Goal: Information Seeking & Learning: Find specific page/section

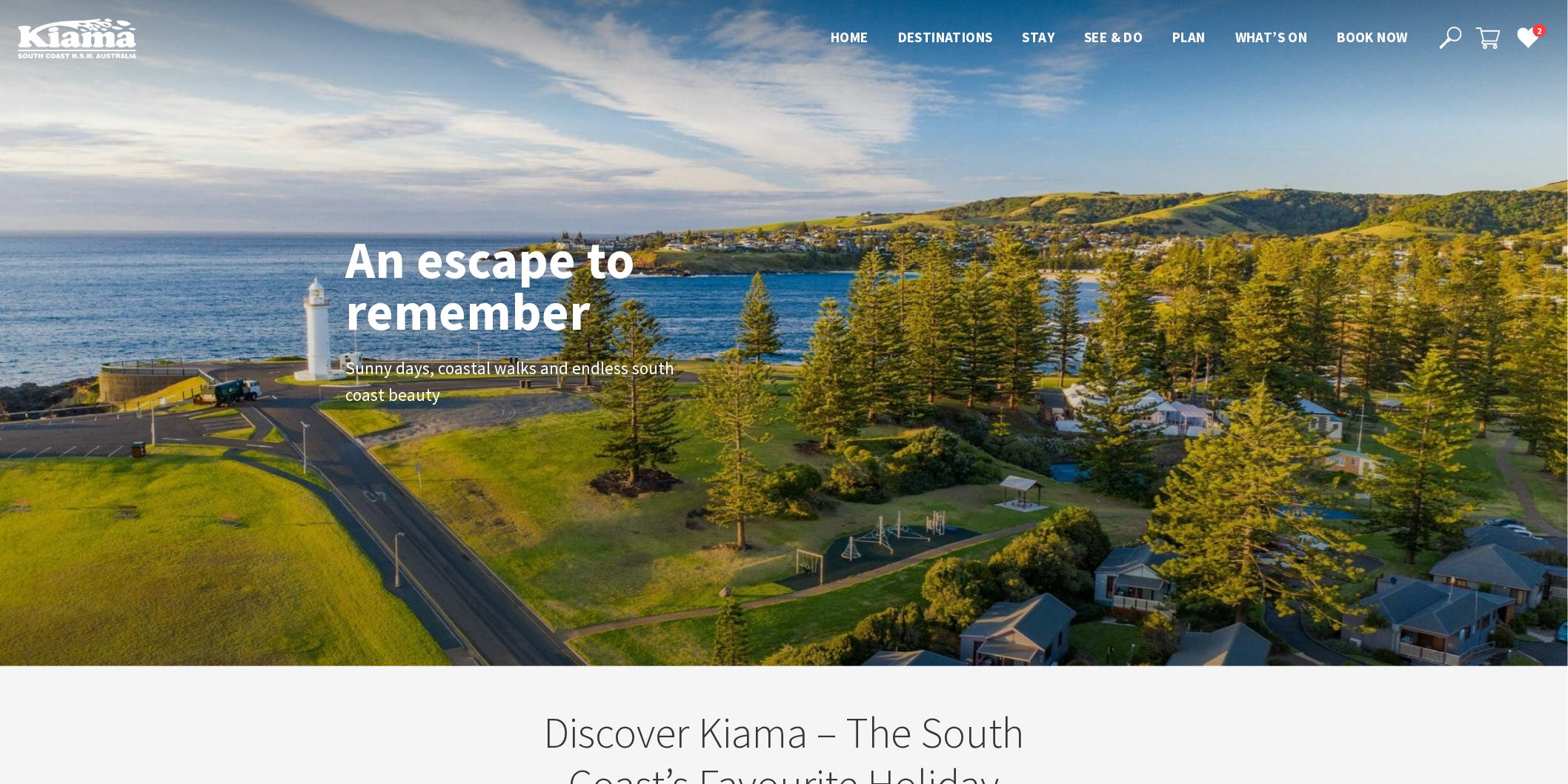
scroll to position [265, 1582]
click at [1446, 29] on icon at bounding box center [1450, 37] width 22 height 22
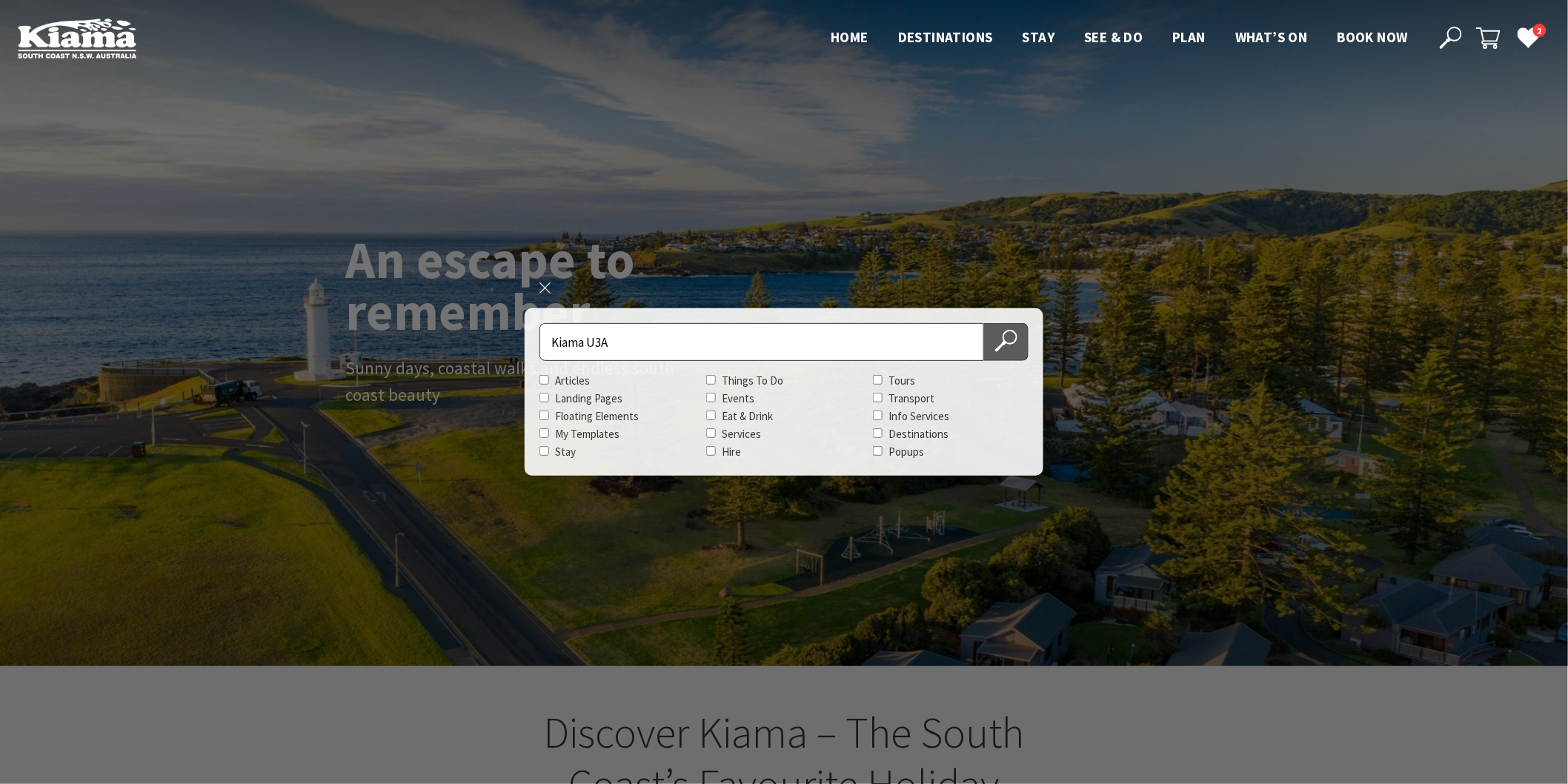
type input "Kiama U3A"
click at [1021, 341] on button "Search Now" at bounding box center [1006, 342] width 45 height 38
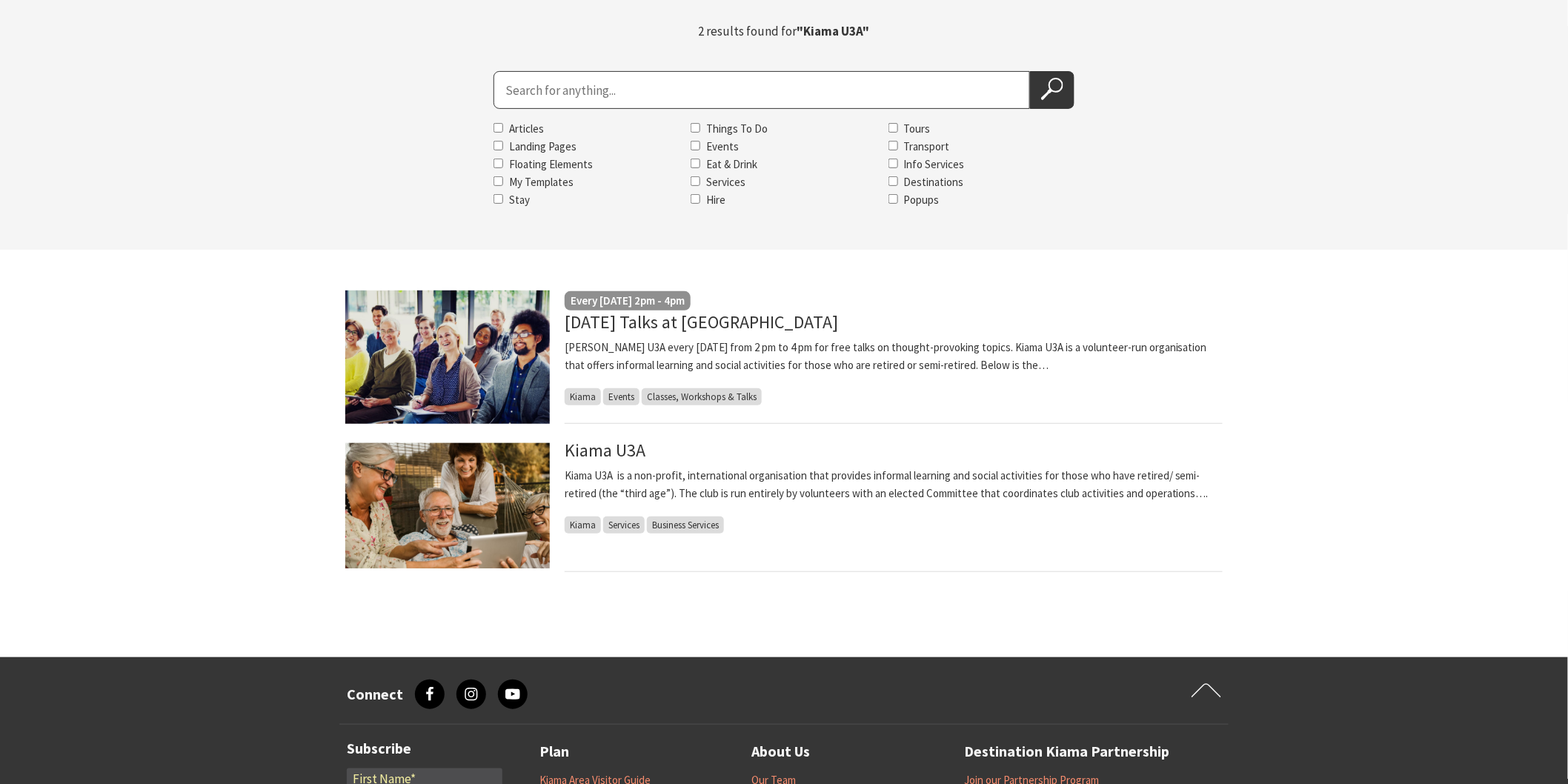
scroll to position [165, 0]
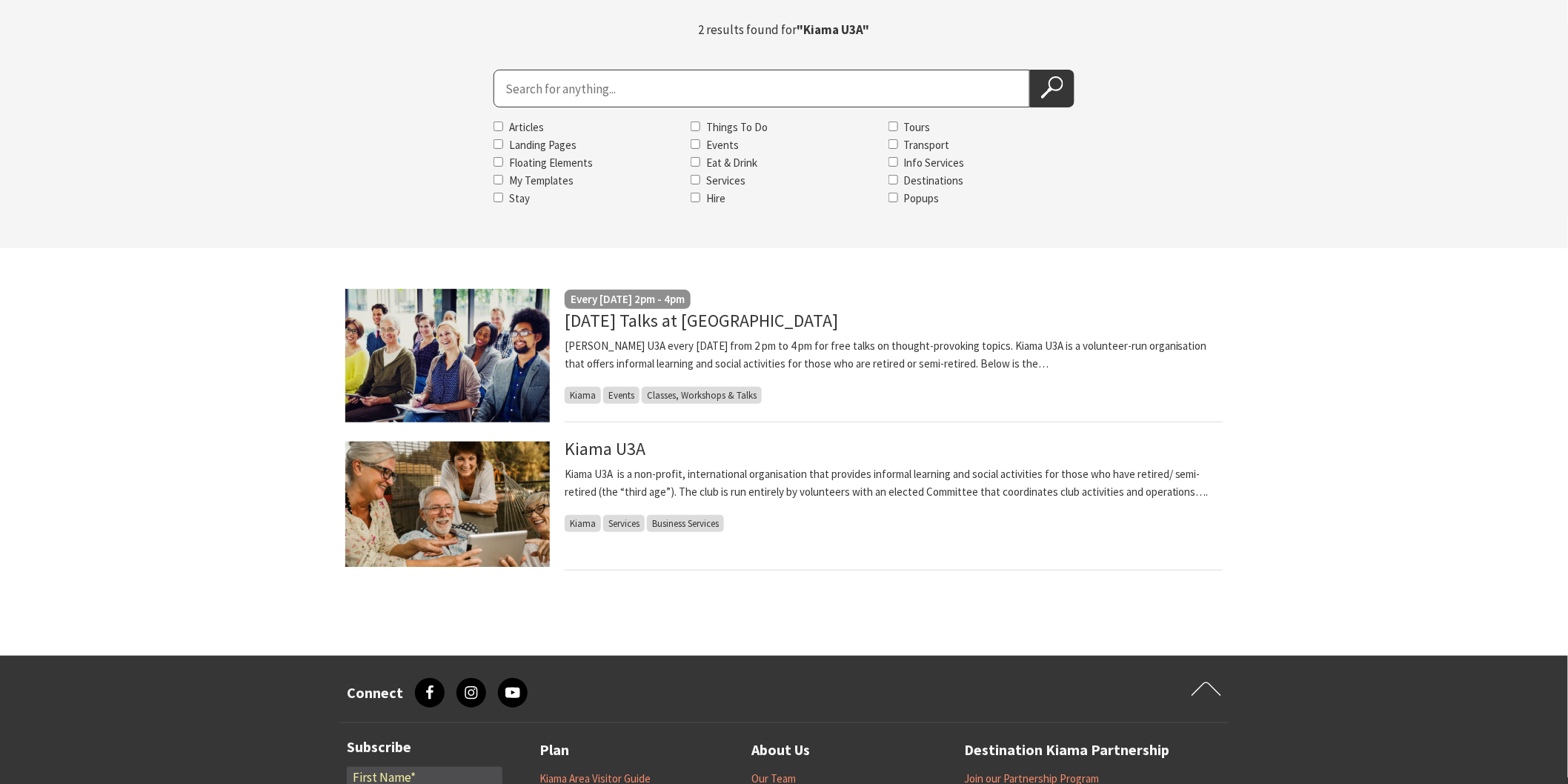
click at [573, 98] on input "Search for" at bounding box center [761, 89] width 536 height 38
type input "native cafe"
click at [1030, 70] on button "Search Now" at bounding box center [1052, 89] width 45 height 38
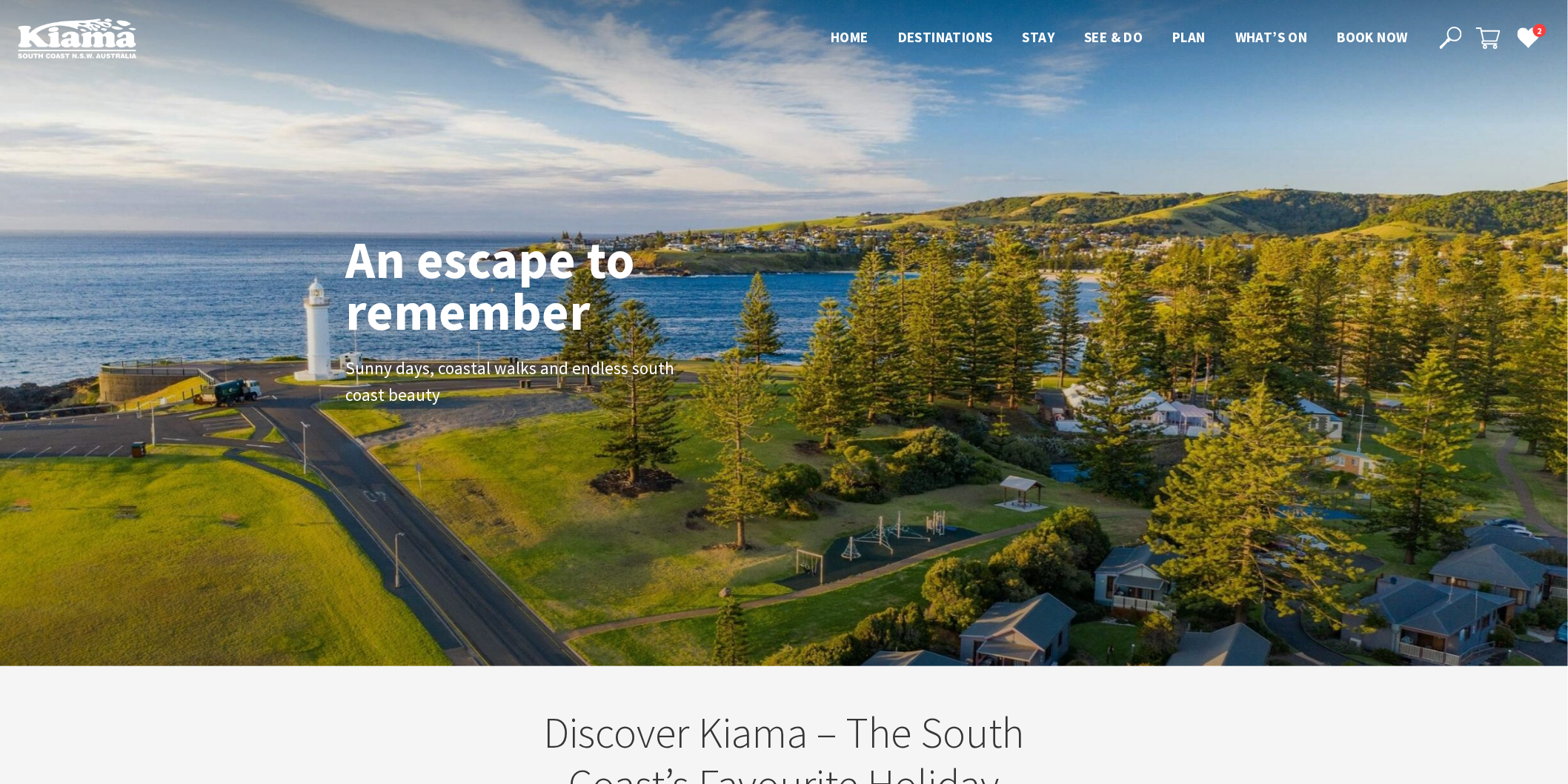
click at [1454, 33] on icon at bounding box center [1450, 37] width 22 height 22
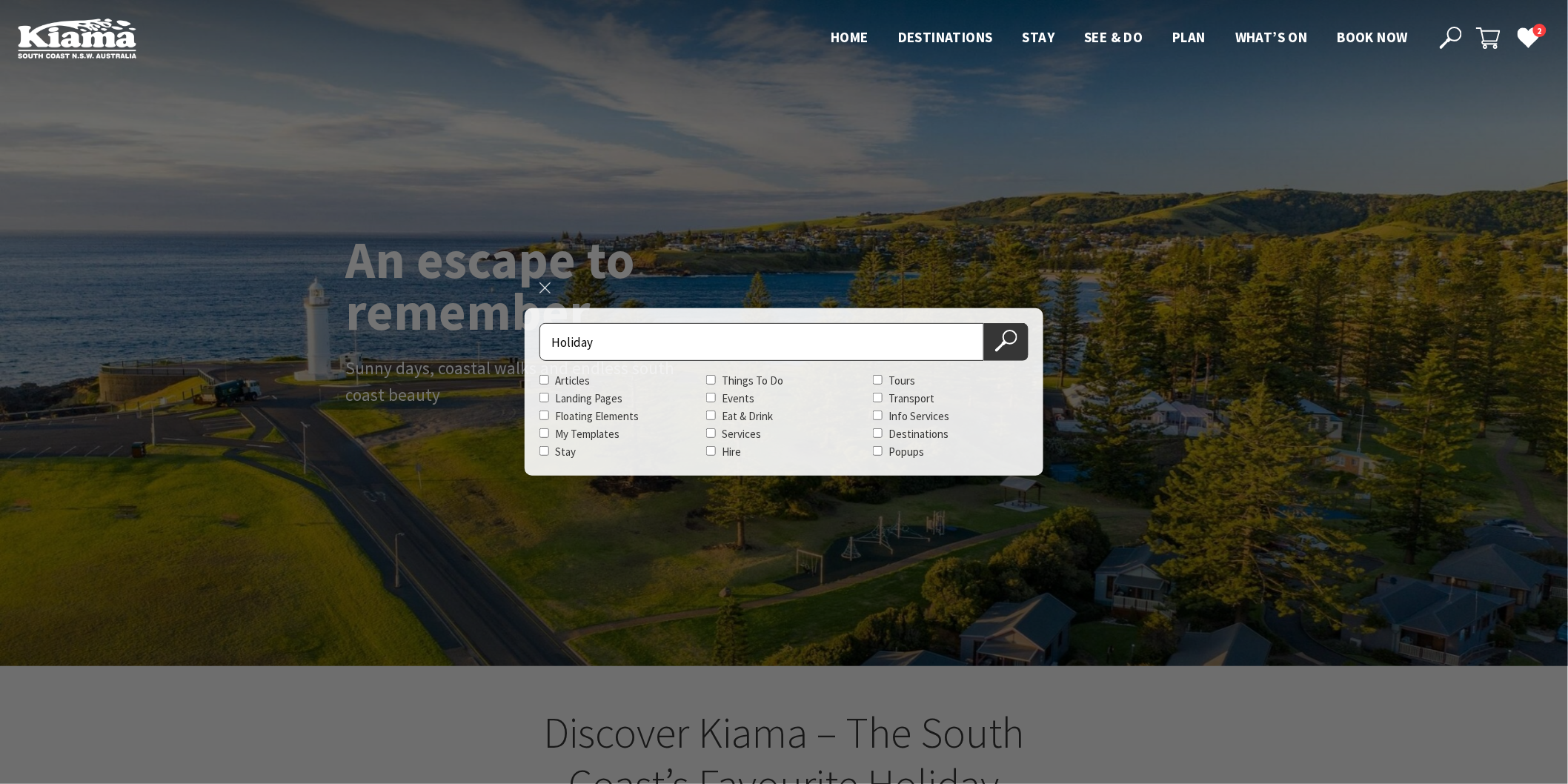
scroll to position [246, 1582]
type input "Holiday rental specialists"
click at [984, 323] on button "Search Now" at bounding box center [1006, 342] width 45 height 38
